Goal: Task Accomplishment & Management: Manage account settings

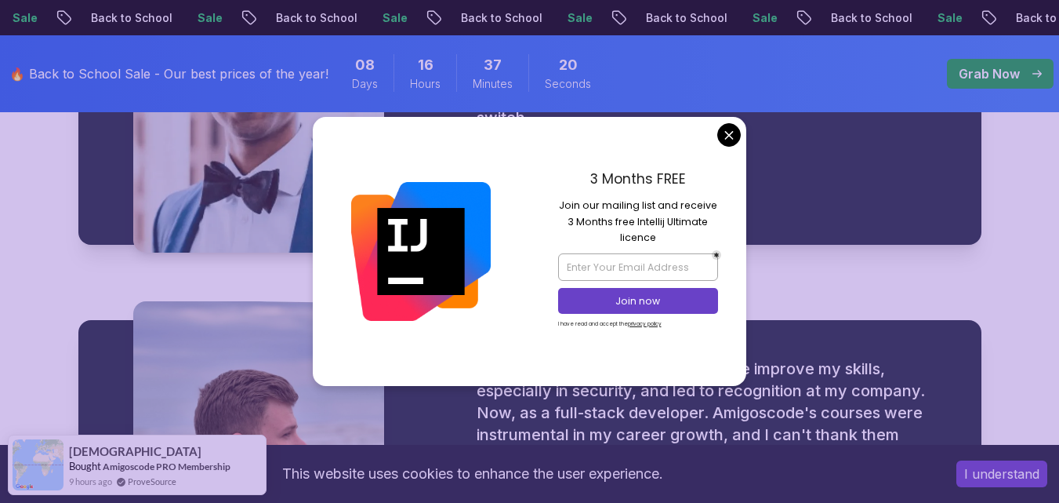
scroll to position [2353, 0]
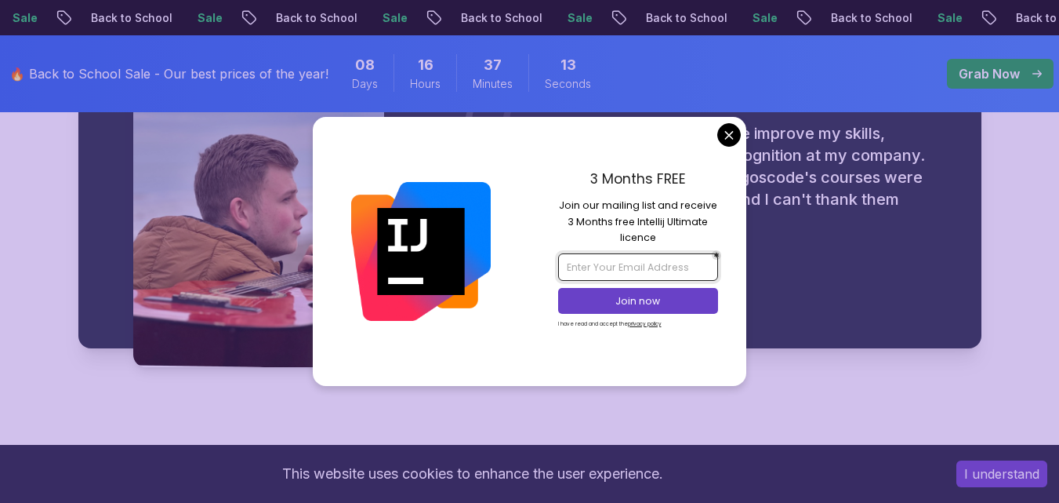
click at [644, 259] on input "email" at bounding box center [638, 266] width 160 height 27
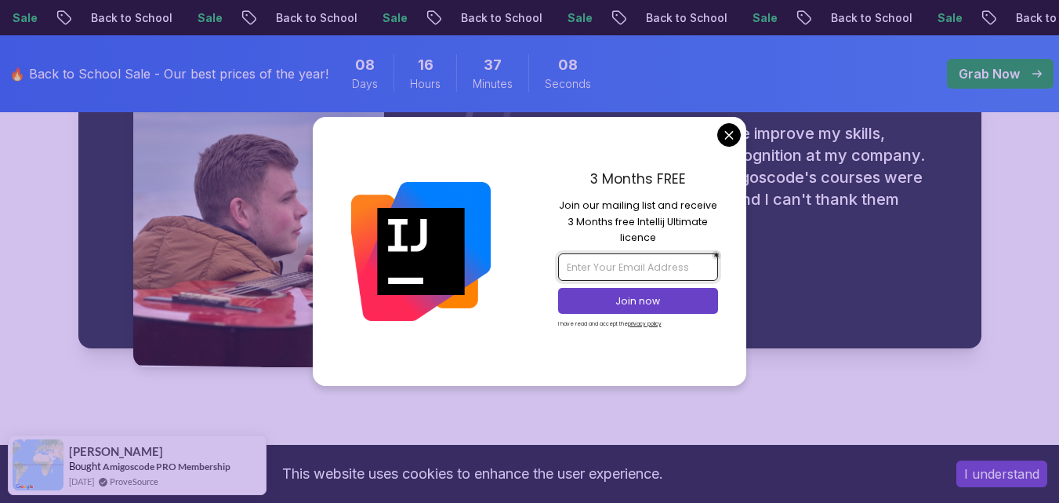
type input "l"
type input "л"
type input "l"
type input "kupriyanov.a.a.tel@gmail.com"
click at [611, 294] on p "Join now" at bounding box center [638, 301] width 130 height 14
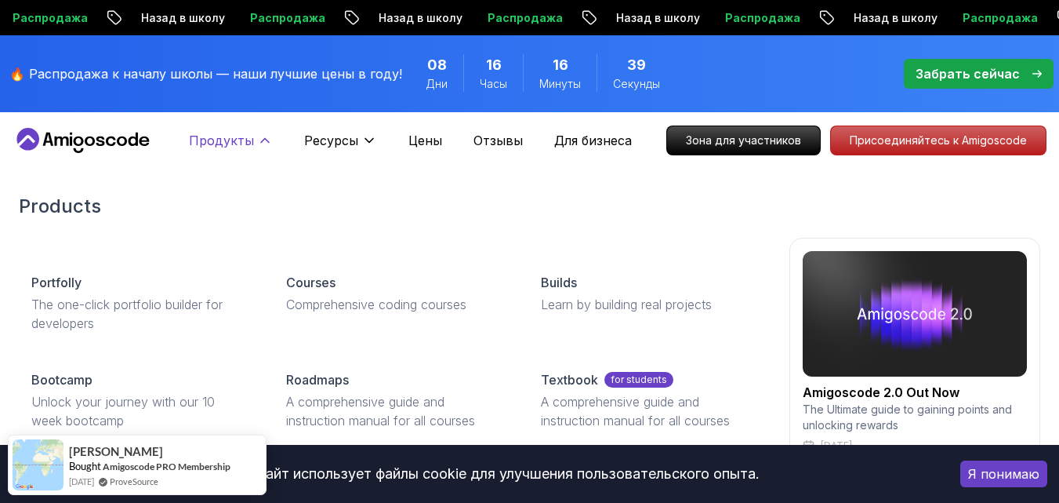
click at [267, 138] on icon at bounding box center [265, 141] width 16 height 16
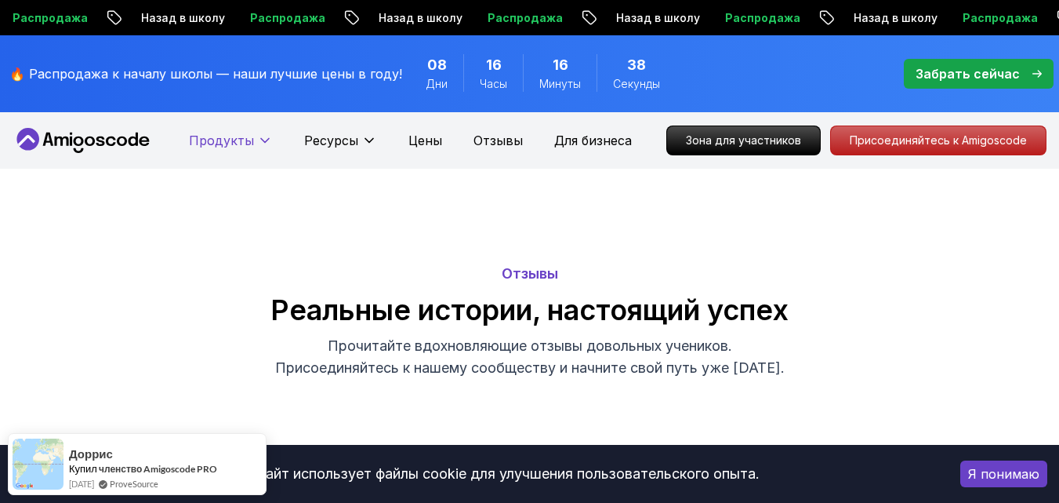
click at [234, 144] on font "Продукты" at bounding box center [221, 141] width 65 height 16
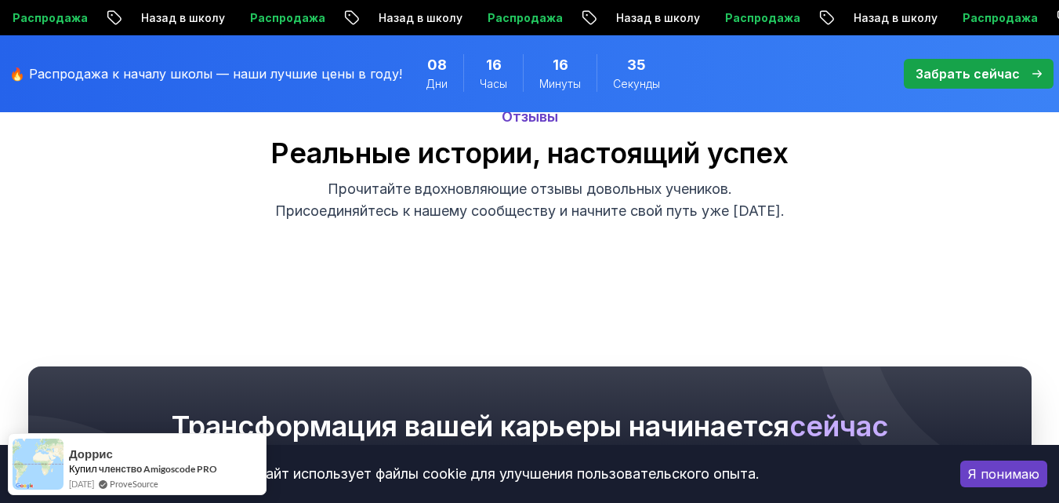
scroll to position [314, 0]
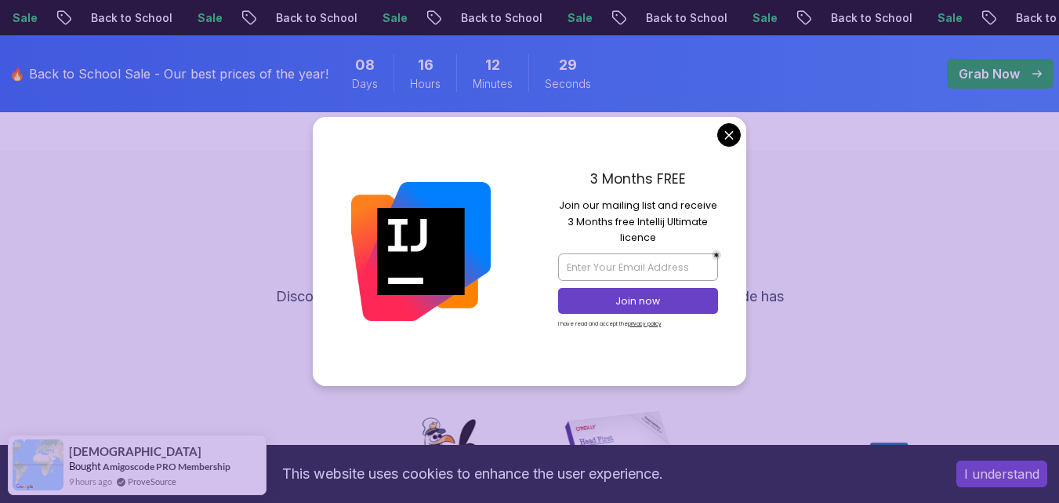
scroll to position [4705, 0]
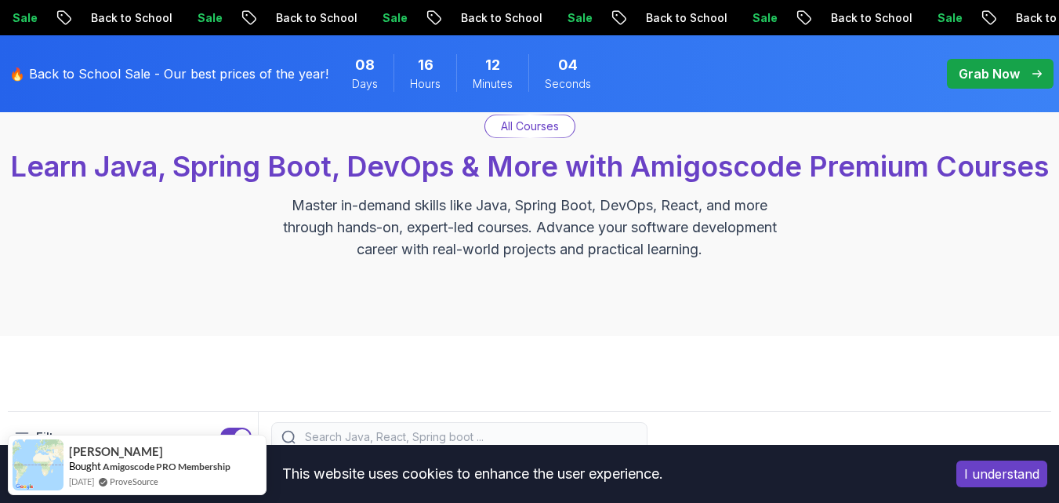
scroll to position [0, 0]
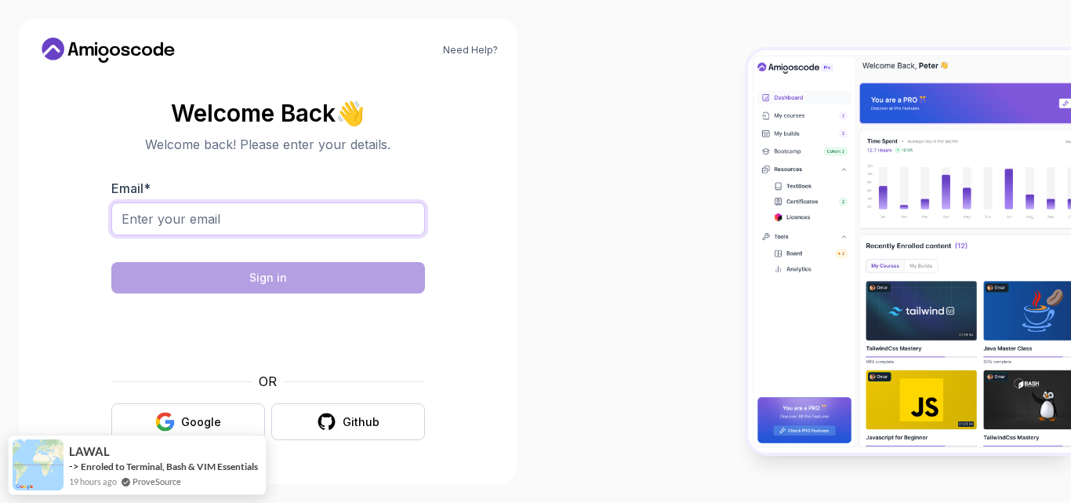
click at [309, 224] on input "Email *" at bounding box center [268, 218] width 314 height 33
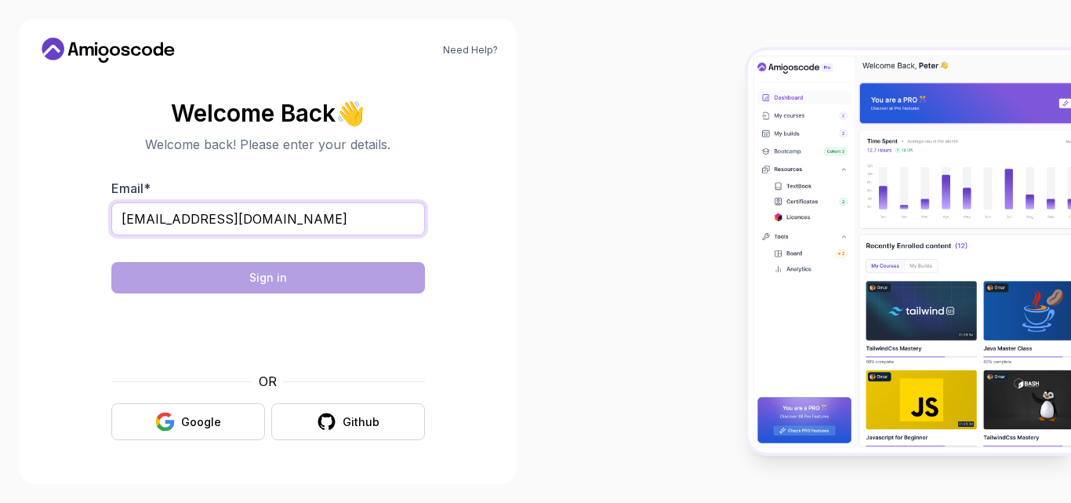
click at [208, 217] on input "[EMAIL_ADDRESS][DOMAIN_NAME]" at bounding box center [268, 218] width 314 height 33
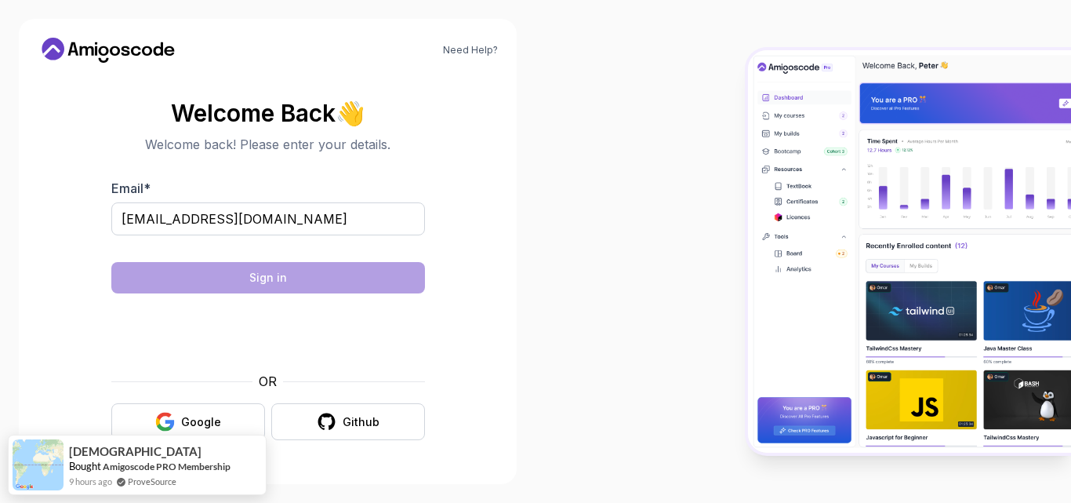
click at [738, 142] on body "Need Help? Welcome Back 👋 Welcome back! Please enter your details. Email * [EMA…" at bounding box center [535, 251] width 1071 height 503
click at [224, 211] on input "[EMAIL_ADDRESS][DOMAIN_NAME]" at bounding box center [268, 218] width 314 height 33
type input "[DOMAIN_NAME][EMAIL_ADDRESS][DOMAIN_NAME]"
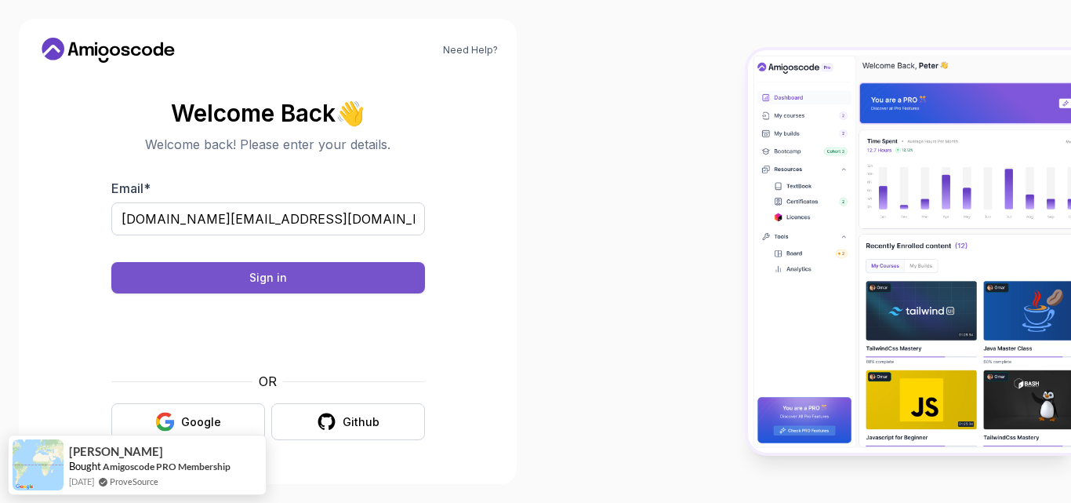
click at [259, 271] on div "Sign in" at bounding box center [268, 278] width 38 height 16
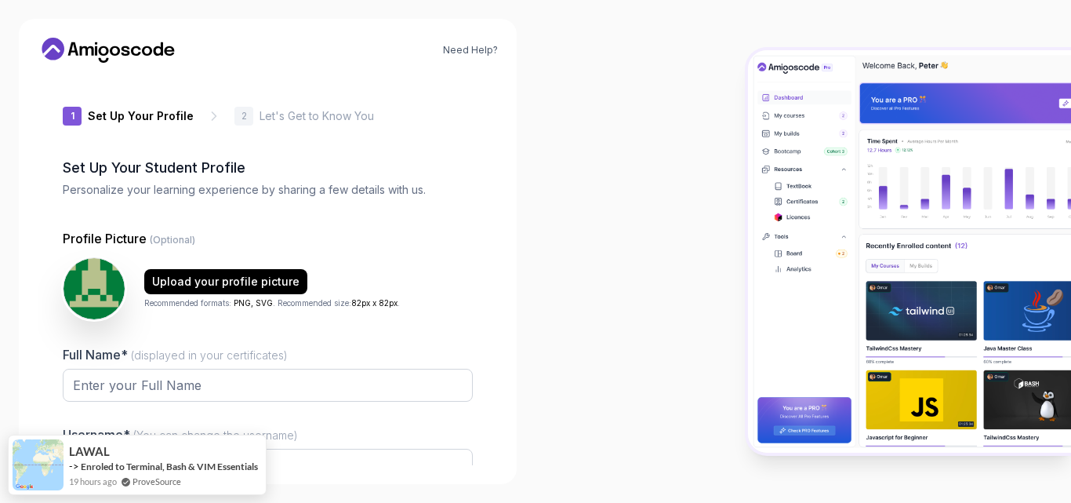
type input "keenfalcon05360"
